Goal: Task Accomplishment & Management: Manage account settings

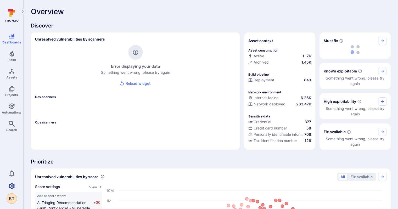
click at [13, 187] on icon "Settings" at bounding box center [12, 186] width 6 height 6
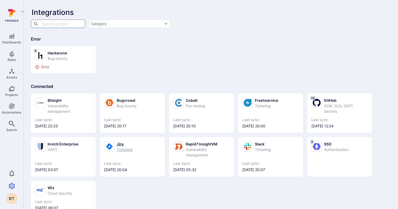
click at [137, 139] on div "Jira Ticketing Last sync: 2025/08/21 at 20:04" at bounding box center [132, 157] width 65 height 40
click at [123, 147] on div "Ticketing" at bounding box center [125, 149] width 16 height 5
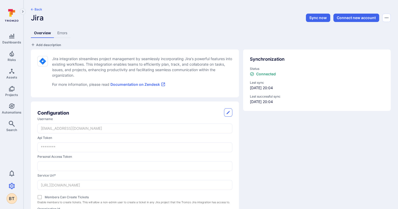
drag, startPoint x: 65, startPoint y: 14, endPoint x: 69, endPoint y: 22, distance: 8.4
click at [67, 14] on div "Back Jira" at bounding box center [151, 14] width 240 height 15
click at [319, 15] on button "Sync now" at bounding box center [318, 18] width 24 height 8
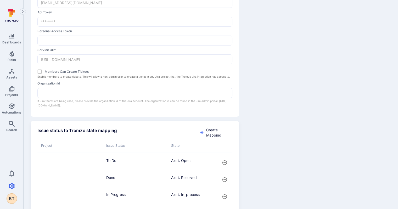
scroll to position [157, 0]
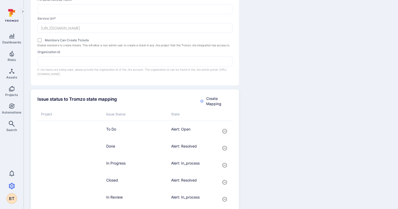
click at [30, 148] on div "Issue status to Tromzo state mapping Create Mapping Project Issue Status State …" at bounding box center [133, 188] width 212 height 206
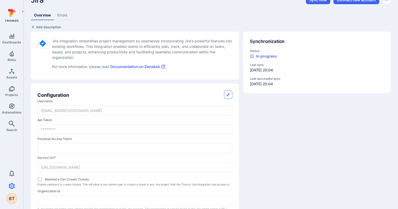
scroll to position [0, 0]
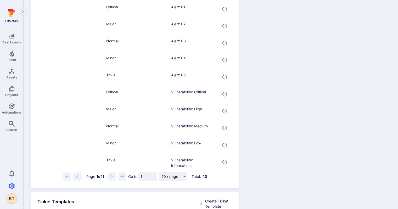
scroll to position [440, 0]
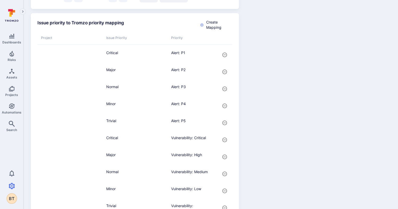
click at [9, 20] on icon at bounding box center [11, 15] width 23 height 18
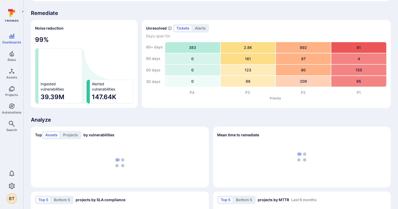
scroll to position [255, 0]
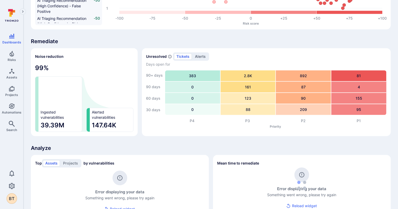
click at [196, 57] on button "alerts" at bounding box center [200, 56] width 15 height 6
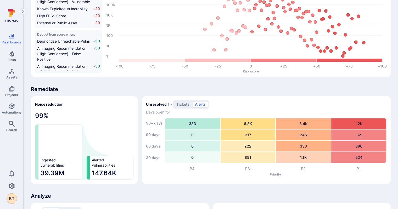
scroll to position [333, 0]
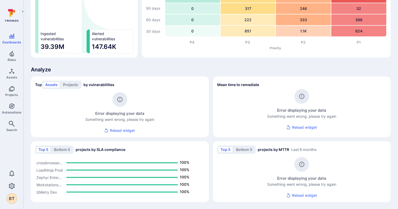
type button "alerts"
